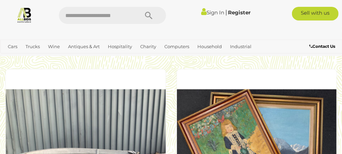
scroll to position [1170, 0]
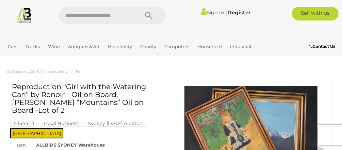
click at [77, 69] on span "Art" at bounding box center [79, 70] width 6 height 5
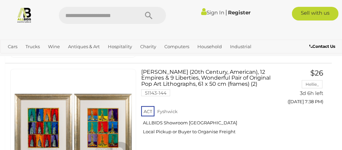
scroll to position [6658, 0]
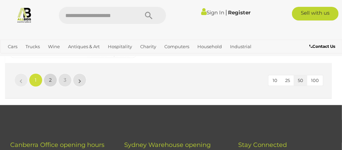
click at [51, 77] on span "2" at bounding box center [50, 80] width 3 height 6
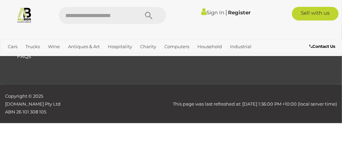
scroll to position [95, 0]
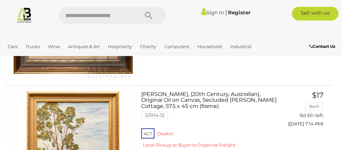
scroll to position [6636, 0]
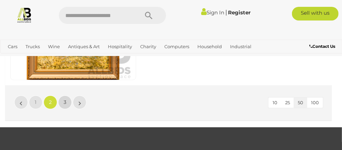
click at [61, 95] on link "3" at bounding box center [65, 102] width 14 height 14
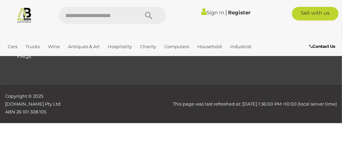
scroll to position [95, 0]
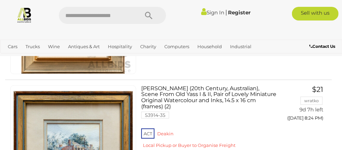
scroll to position [4412, 0]
